Goal: Information Seeking & Learning: Learn about a topic

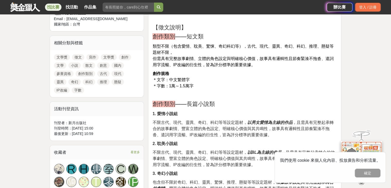
scroll to position [206, 0]
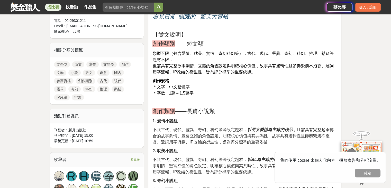
click at [106, 80] on link "古代" at bounding box center [103, 81] width 12 height 6
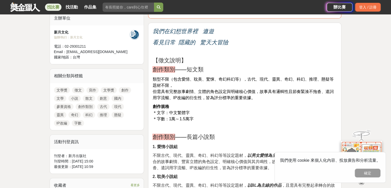
scroll to position [180, 0]
click at [77, 89] on link "徵文" at bounding box center [78, 90] width 12 height 6
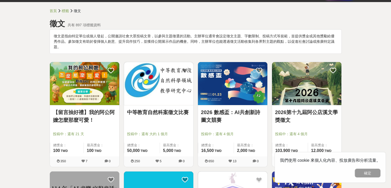
scroll to position [103, 0]
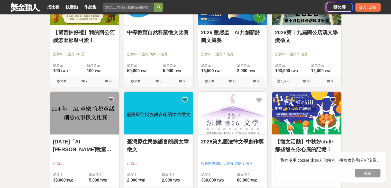
click at [314, 43] on link "2026第十九屆阿公店溪文學獎徵文" at bounding box center [306, 36] width 63 height 15
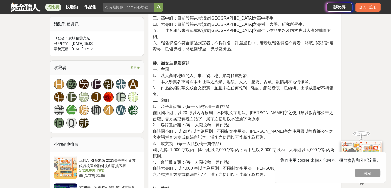
scroll to position [334, 0]
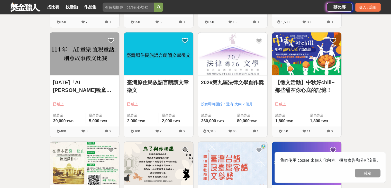
scroll to position [188, 0]
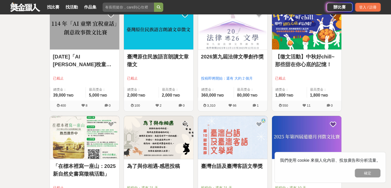
click at [233, 60] on link "2026第九屆法律文學創作獎" at bounding box center [232, 57] width 63 height 8
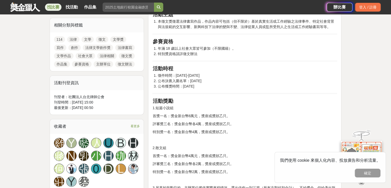
scroll to position [231, 0]
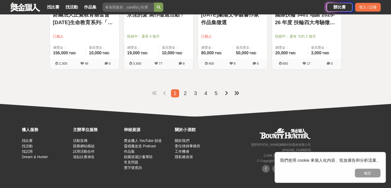
scroll to position [564, 0]
